Goal: Find specific page/section: Find specific page/section

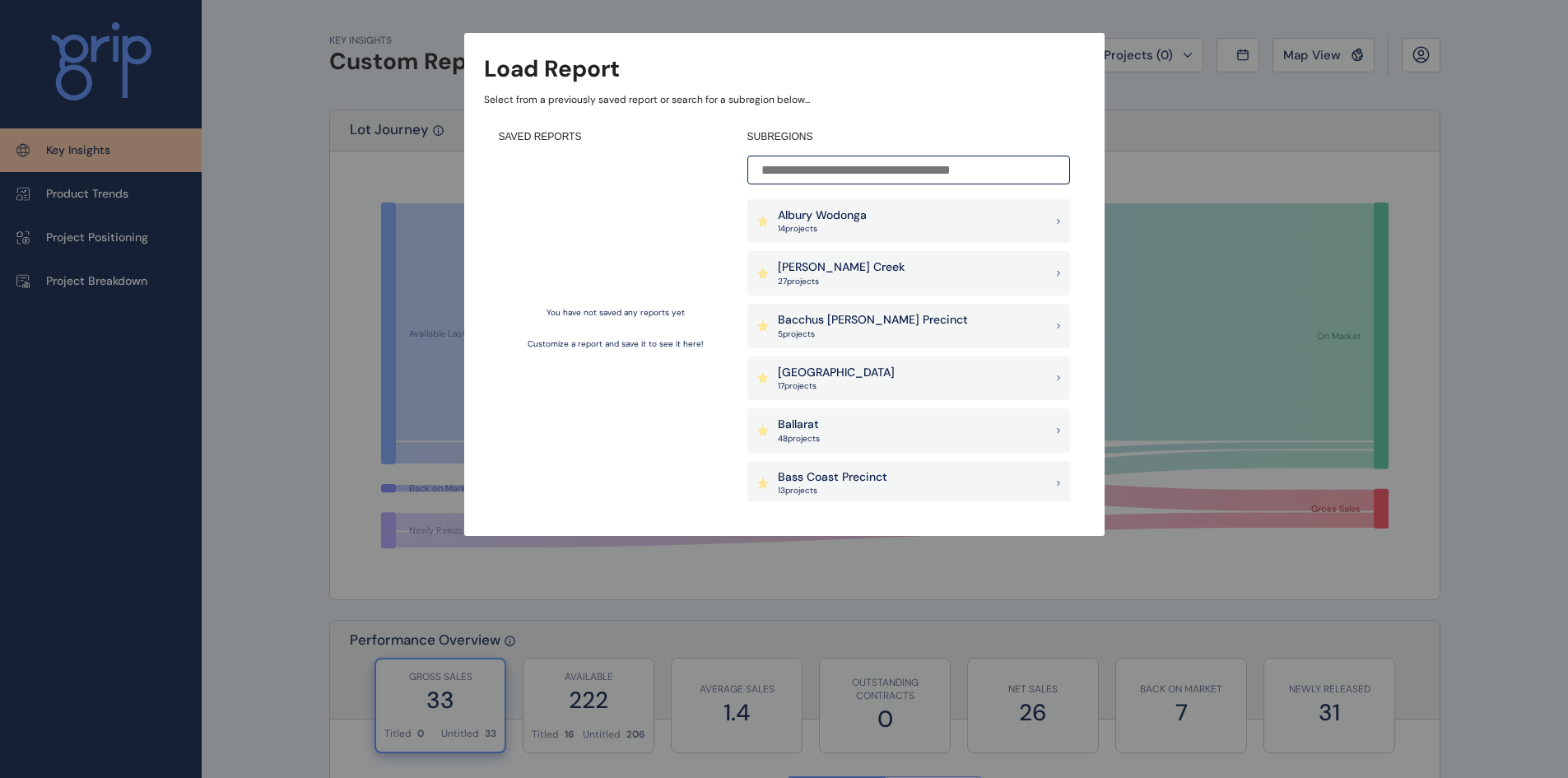
click at [884, 169] on input at bounding box center [908, 170] width 322 height 29
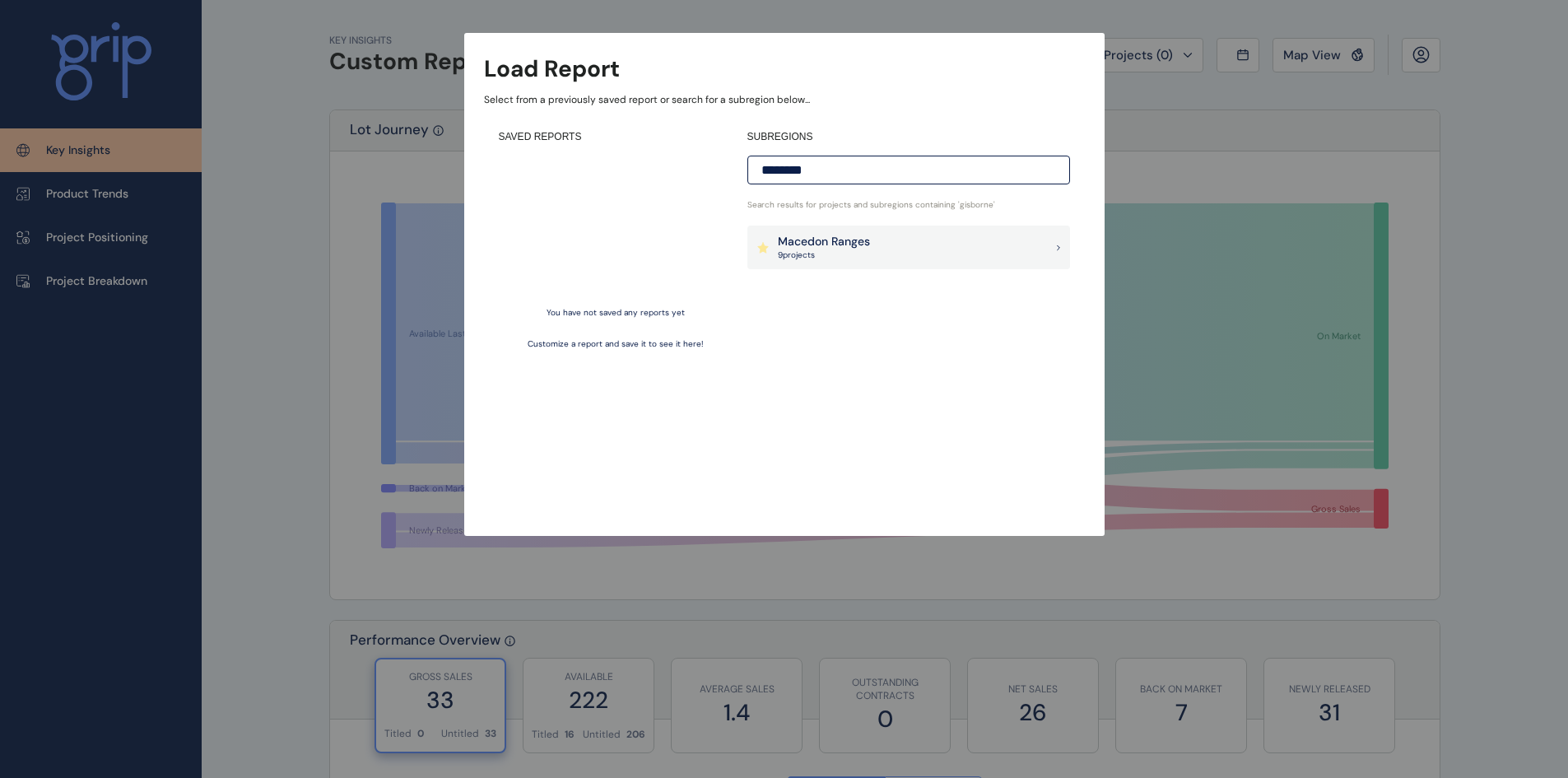
type input "********"
click at [832, 236] on p "Macedon Ranges" at bounding box center [823, 242] width 92 height 17
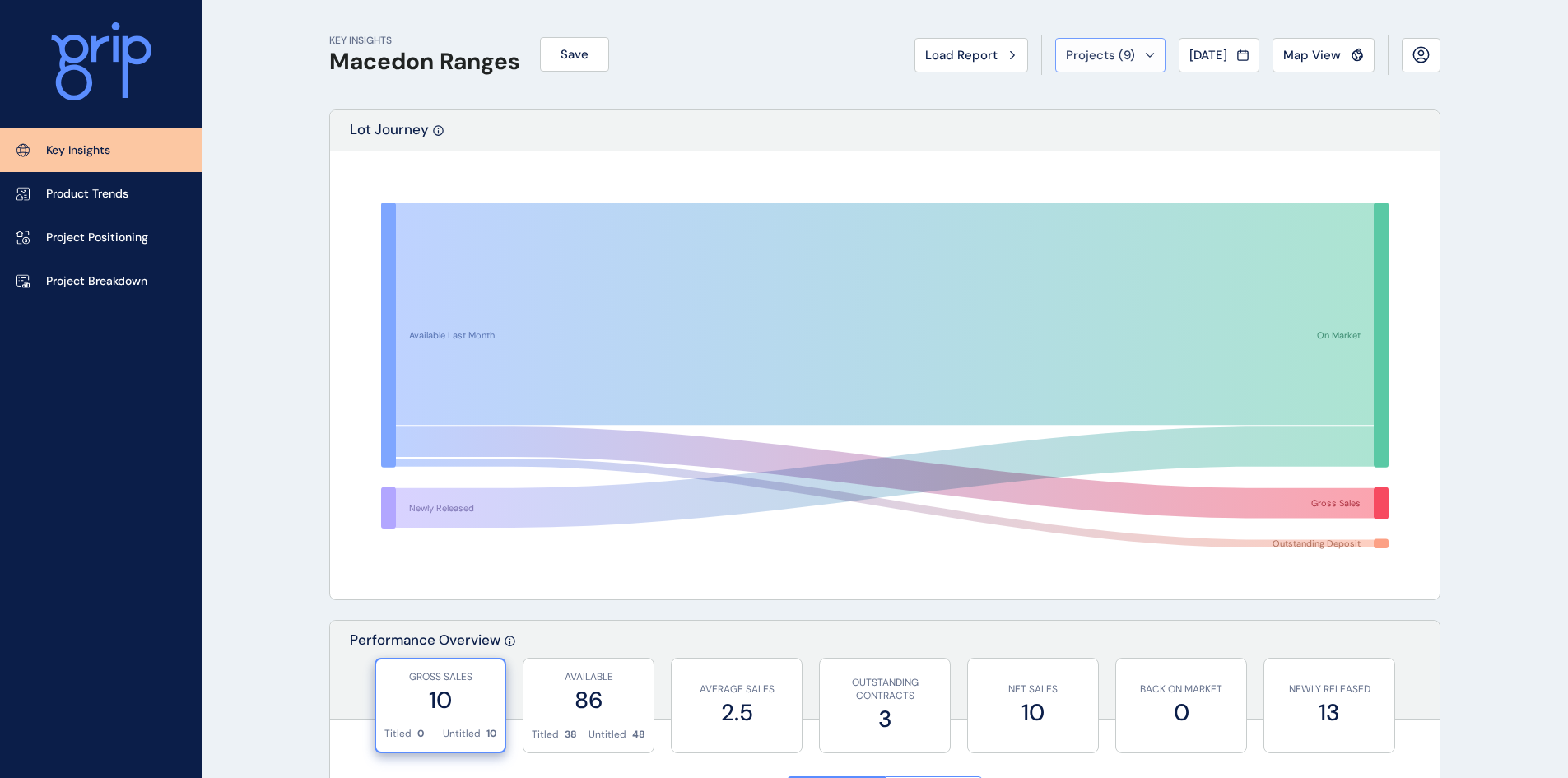
click at [1081, 49] on span "Projects ( 9 )" at bounding box center [1100, 55] width 69 height 17
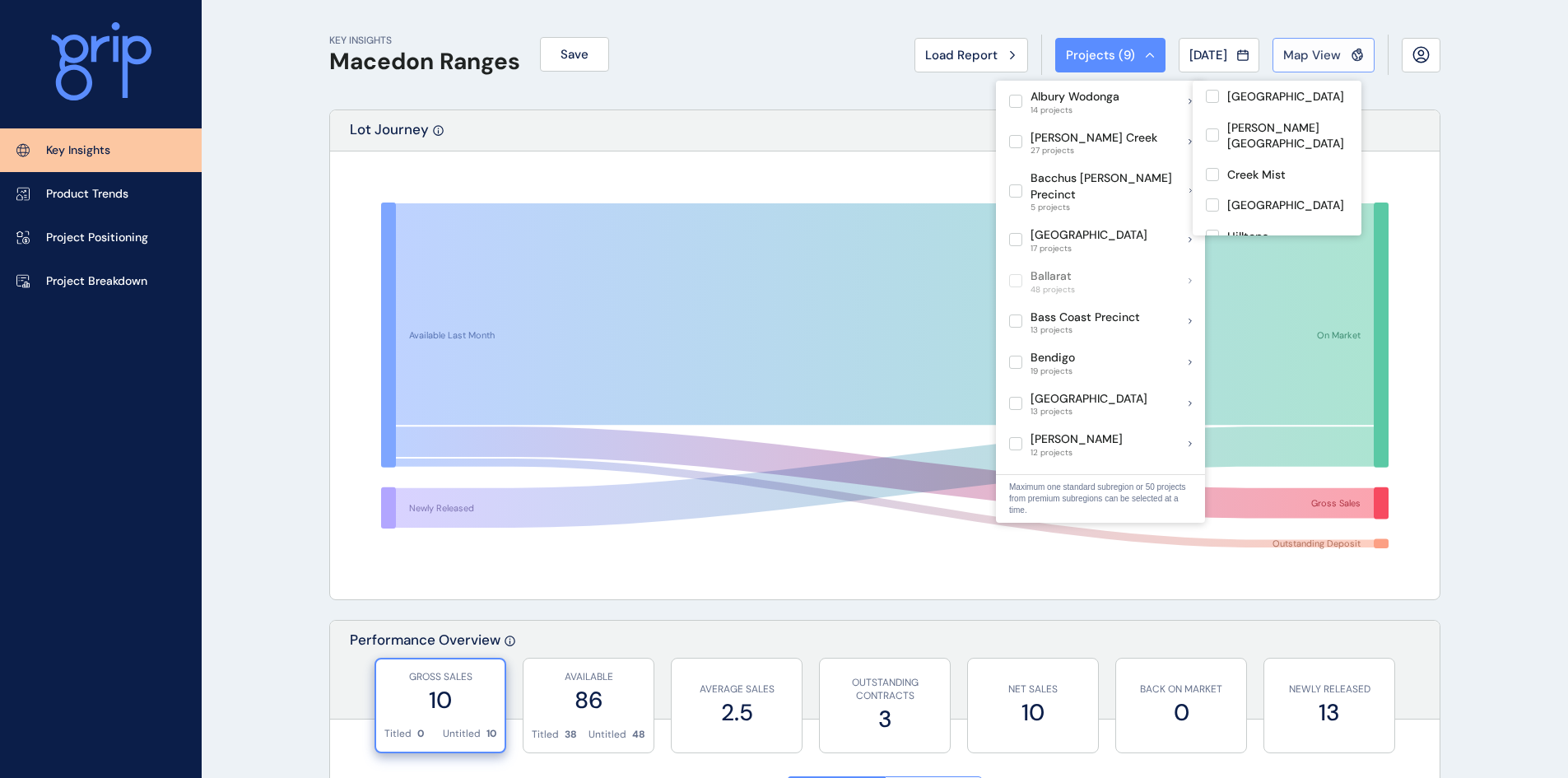
click at [1317, 55] on span "Map View" at bounding box center [1312, 55] width 58 height 17
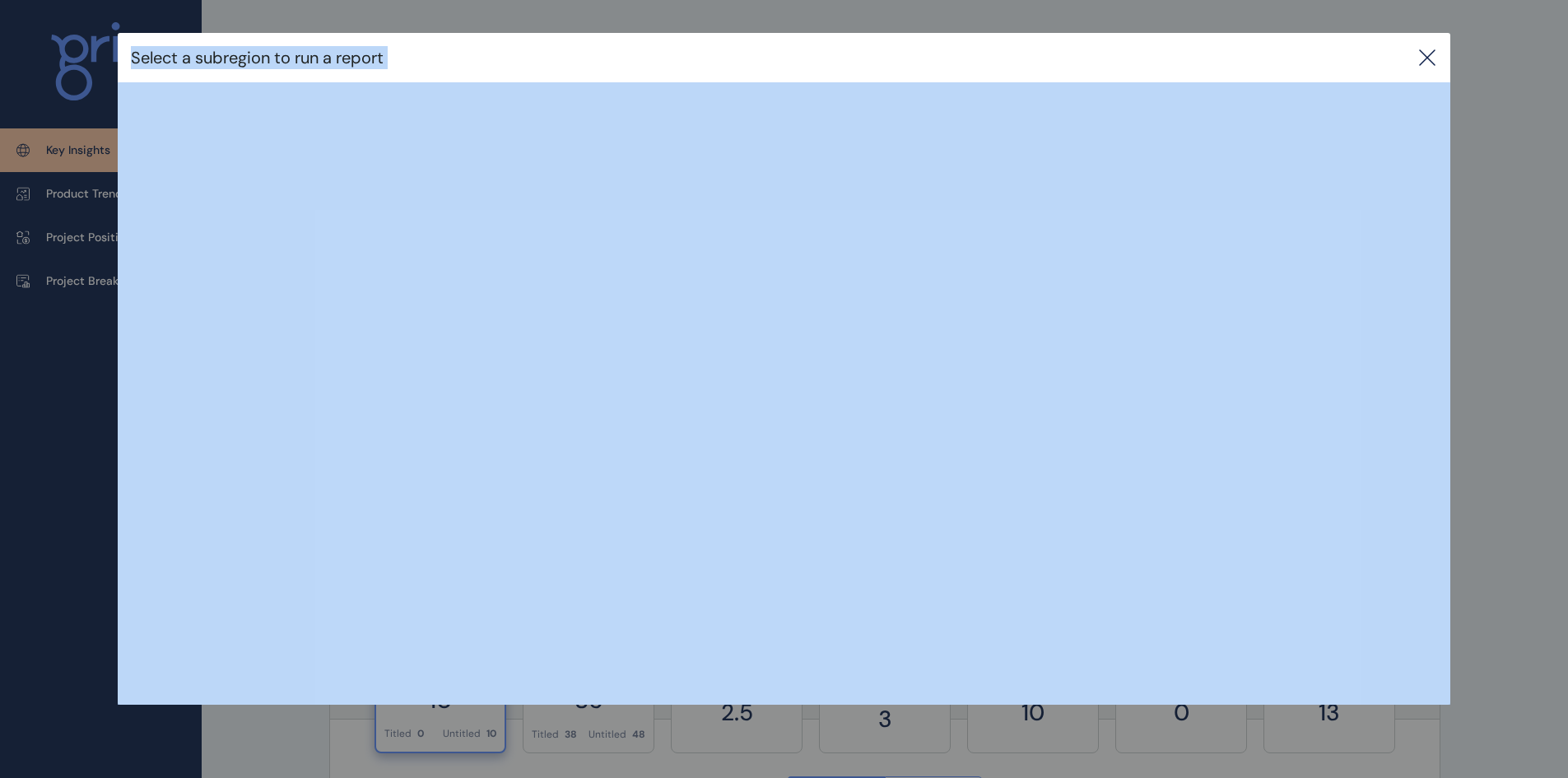
click at [663, 60] on div "Select a subregion to run a report" at bounding box center [783, 58] width 1332 height 49
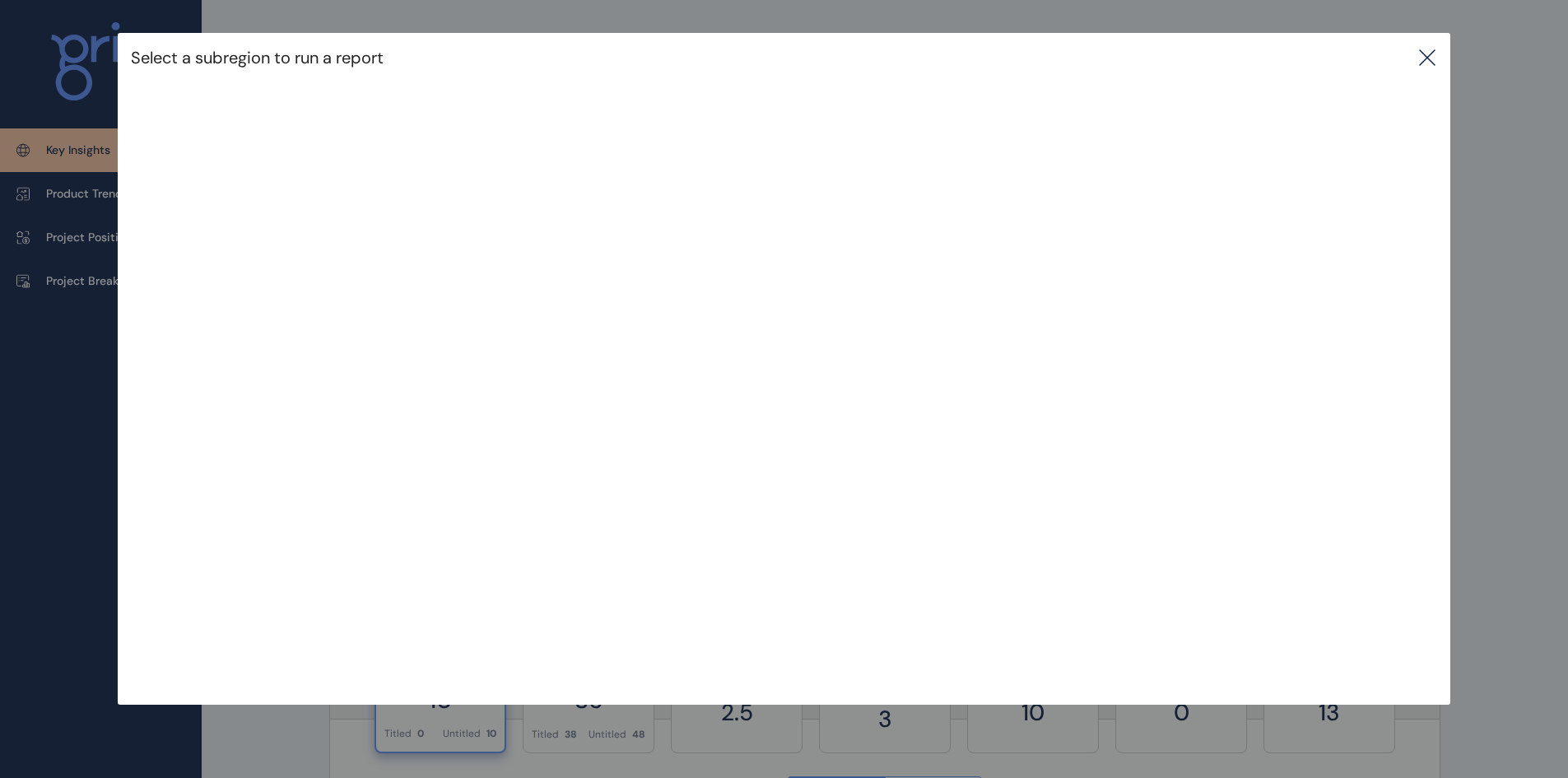
click at [1436, 65] on icon at bounding box center [1427, 57] width 20 height 20
